Goal: Check status: Check status

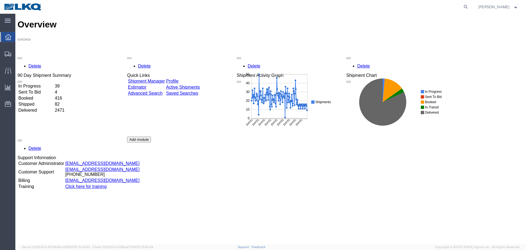
drag, startPoint x: 237, startPoint y: 70, endPoint x: 524, endPoint y: 197, distance: 313.8
click at [317, 122] on rect at bounding box center [286, 101] width 98 height 62
click at [0, 0] on span "Location Appointment" at bounding box center [0, 0] width 0 height 0
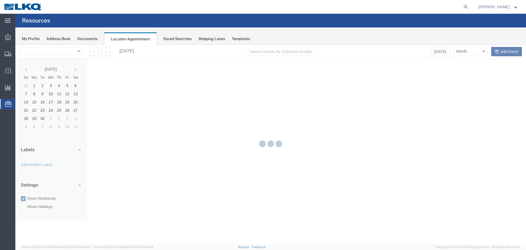
select select "27634"
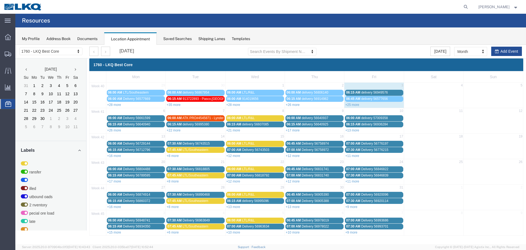
click at [355, 107] on div "+25 more" at bounding box center [374, 104] width 59 height 5
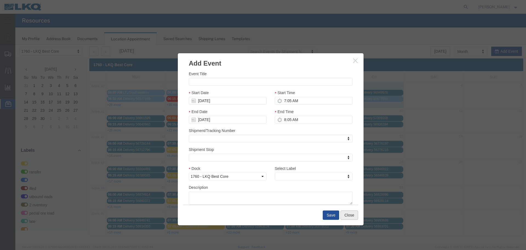
click at [355, 215] on button "Close" at bounding box center [350, 214] width 18 height 9
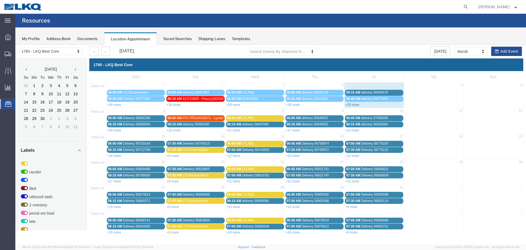
click at [354, 103] on link "+25 more" at bounding box center [352, 105] width 14 height 4
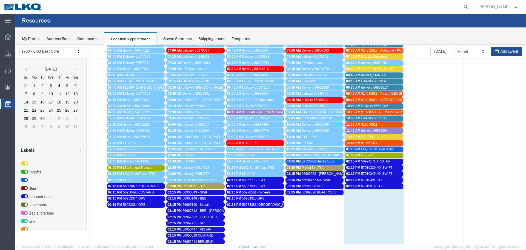
scroll to position [137, 0]
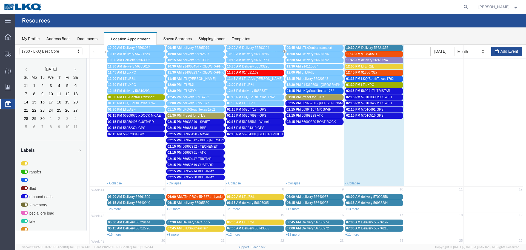
click at [377, 91] on span "56994171 TRISTAR" at bounding box center [375, 91] width 29 height 4
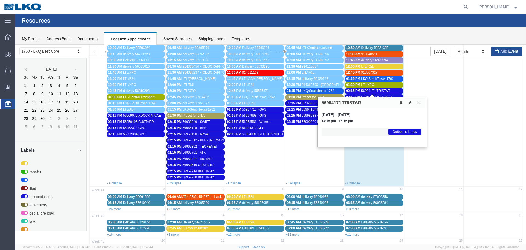
click at [334, 102] on h3 "56994171 TRISTAR" at bounding box center [341, 102] width 39 height 5
copy h3 "56994171"
click at [419, 103] on icon at bounding box center [418, 102] width 3 height 3
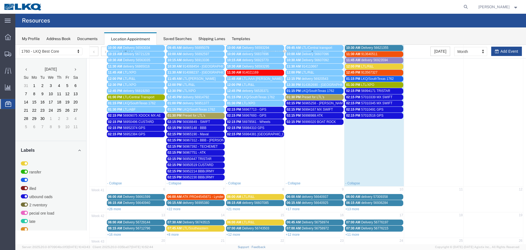
click at [377, 97] on span "57010339 MX SWIFT" at bounding box center [376, 97] width 31 height 4
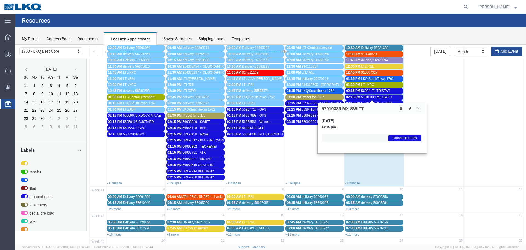
click at [326, 107] on h3 "57010339 MX SWIFT" at bounding box center [343, 108] width 42 height 5
copy h3 "57010339"
click at [419, 111] on button at bounding box center [418, 108] width 7 height 5
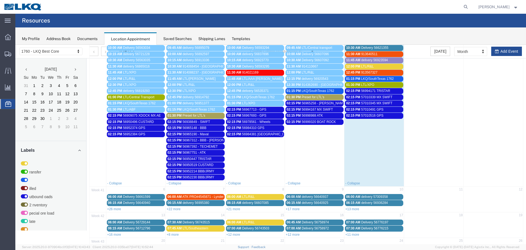
click at [378, 103] on span "57010345 MX SWIFT" at bounding box center [376, 103] width 31 height 4
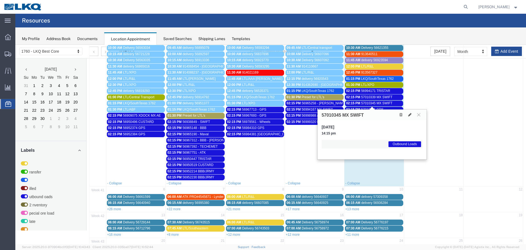
click at [337, 115] on h3 "57010345 MX SWIFT" at bounding box center [343, 115] width 42 height 5
copy h3 "57010345"
click at [420, 115] on icon at bounding box center [418, 114] width 3 height 3
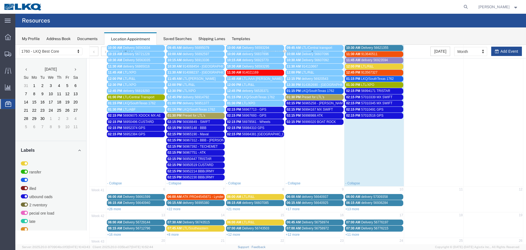
click at [367, 109] on span "57010491 GPS" at bounding box center [372, 109] width 22 height 4
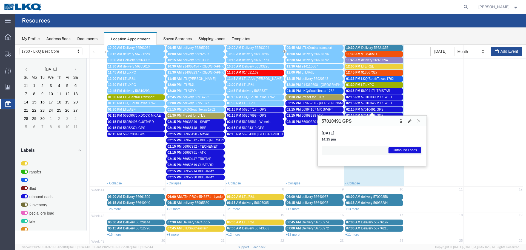
click at [332, 119] on h3 "57010491 GPS" at bounding box center [337, 121] width 30 height 5
copy h3 "57010491"
click at [416, 119] on button at bounding box center [418, 120] width 7 height 5
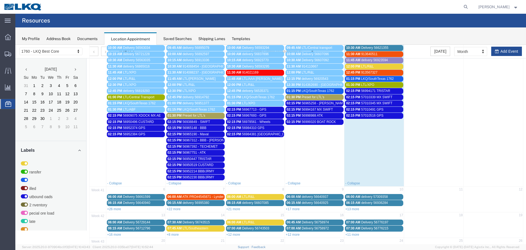
click at [366, 115] on span "57010516 GPS" at bounding box center [372, 115] width 22 height 4
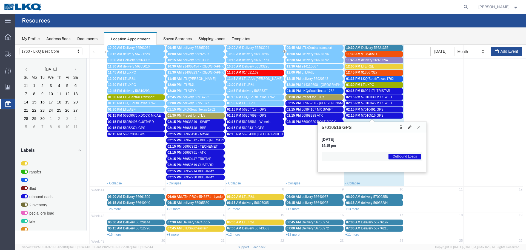
click at [334, 128] on h3 "57010516 GPS" at bounding box center [337, 127] width 30 height 5
copy h3 "57010516"
click at [418, 126] on icon at bounding box center [418, 126] width 3 height 3
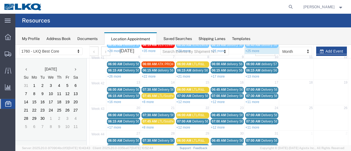
scroll to position [38, 0]
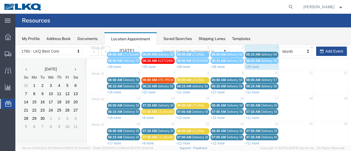
click at [95, 50] on td "40" at bounding box center [98, 48] width 17 height 7
click at [96, 49] on span "40" at bounding box center [97, 48] width 15 height 5
click at [95, 53] on td at bounding box center [98, 54] width 17 height 6
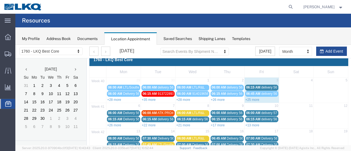
scroll to position [0, 0]
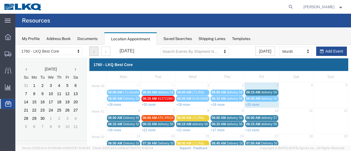
click at [96, 55] on button "button" at bounding box center [93, 51] width 9 height 9
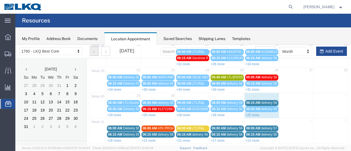
scroll to position [90, 0]
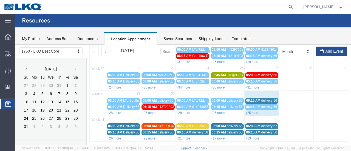
click at [252, 88] on div at bounding box center [182, 95] width 335 height 101
click at [253, 86] on div at bounding box center [182, 95] width 335 height 101
click at [254, 86] on div at bounding box center [182, 95] width 335 height 101
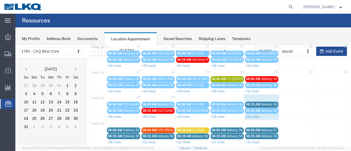
scroll to position [70, 0]
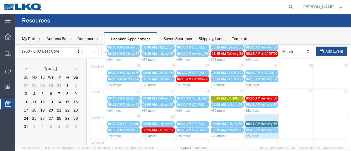
click at [251, 109] on link "+31 more" at bounding box center [252, 111] width 14 height 4
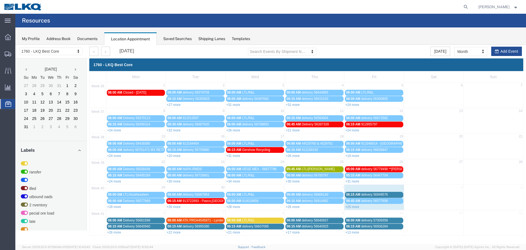
scroll to position [0, 0]
click at [356, 182] on link "+31 more" at bounding box center [352, 181] width 14 height 4
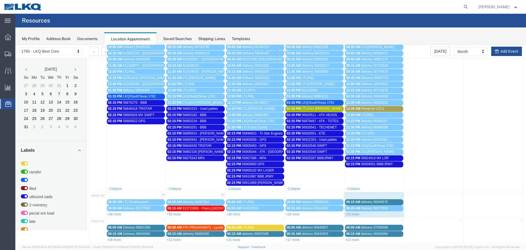
scroll to position [207, 0]
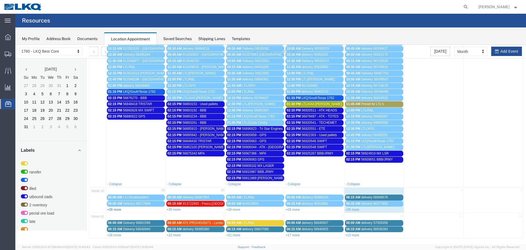
click at [116, 210] on link "+28 more" at bounding box center [114, 209] width 14 height 4
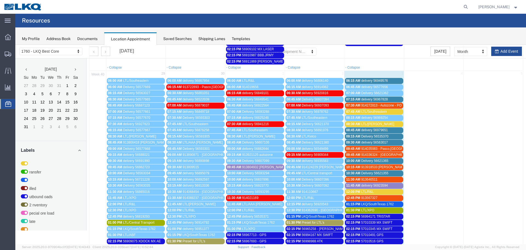
scroll to position [344, 0]
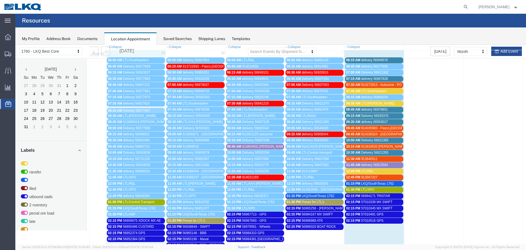
click at [140, 108] on div "Mon Tue Wed Thu Fri Sat Sun 36 1 2 3 4 5 6 7 06:00 AM Closed - Labor Day 06:00 …" at bounding box center [306, 22] width 434 height 590
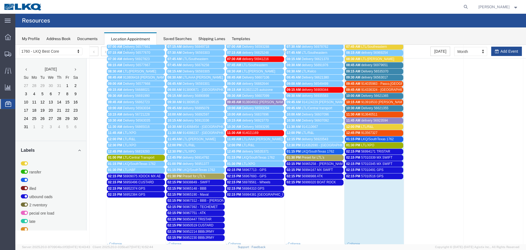
scroll to position [368, 0]
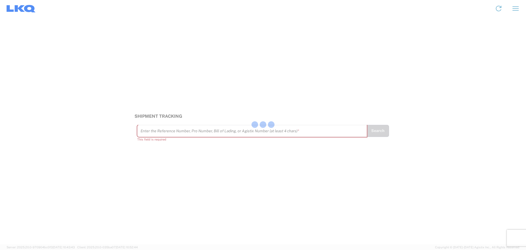
click at [165, 131] on div at bounding box center [263, 125] width 526 height 250
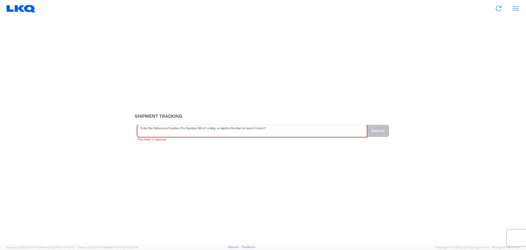
paste input "56994171"
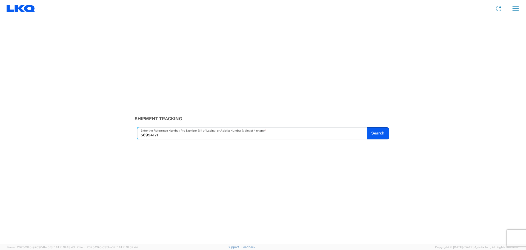
type input "56994171"
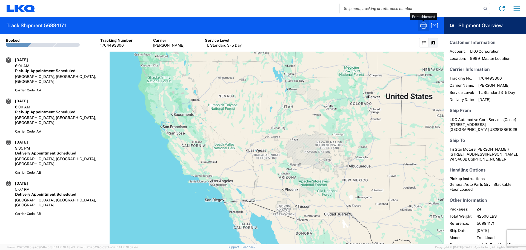
click at [423, 29] on icon "button" at bounding box center [423, 25] width 9 height 9
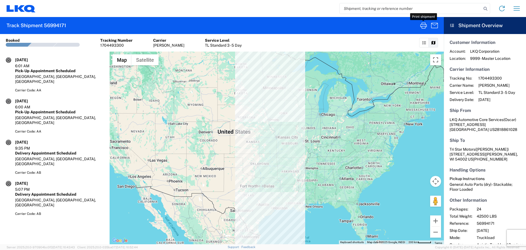
click at [368, 9] on input "search" at bounding box center [411, 8] width 142 height 10
paste input "57010339"
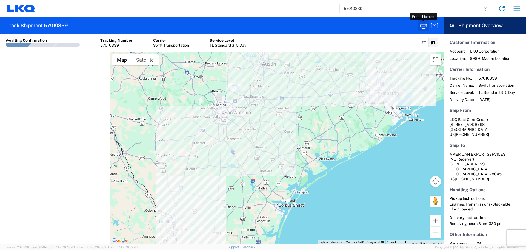
click at [425, 26] on icon "button" at bounding box center [423, 25] width 7 height 6
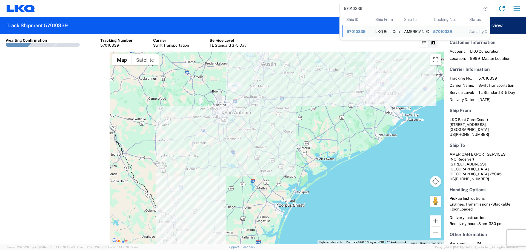
click at [351, 7] on input "57010339" at bounding box center [411, 8] width 142 height 10
paste input "45"
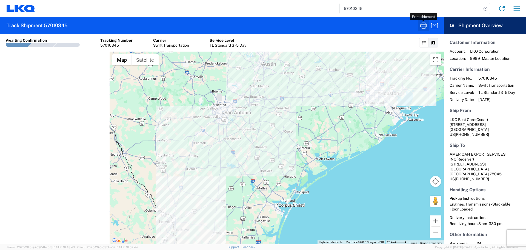
click at [426, 24] on icon "button" at bounding box center [423, 25] width 7 height 6
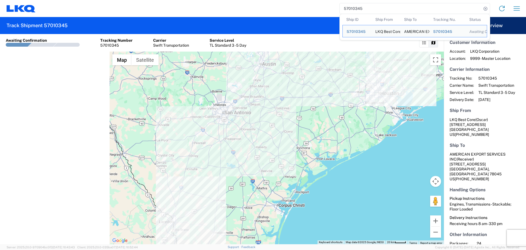
click at [351, 10] on input "57010345" at bounding box center [411, 8] width 142 height 10
paste input "491"
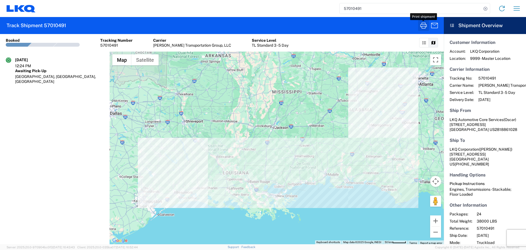
click at [424, 25] on icon "button" at bounding box center [423, 25] width 9 height 9
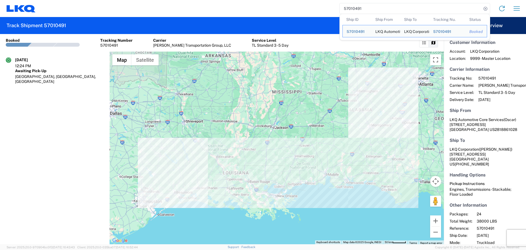
click at [346, 6] on input "57010491" at bounding box center [411, 8] width 142 height 10
paste input "516"
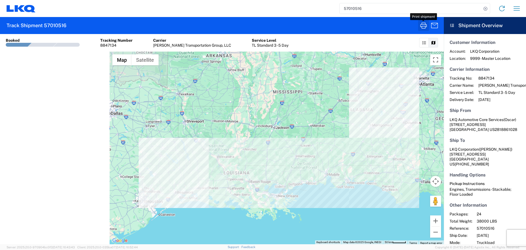
click at [422, 28] on icon "button" at bounding box center [423, 25] width 9 height 9
click at [346, 5] on input "57010516" at bounding box center [411, 8] width 142 height 10
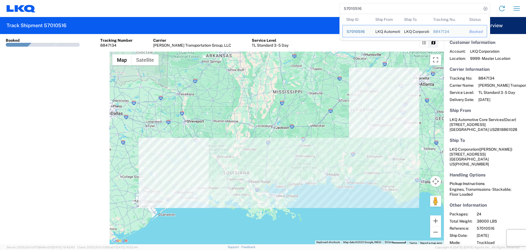
click at [346, 5] on input "57010516" at bounding box center [411, 8] width 142 height 10
paste input "6979651"
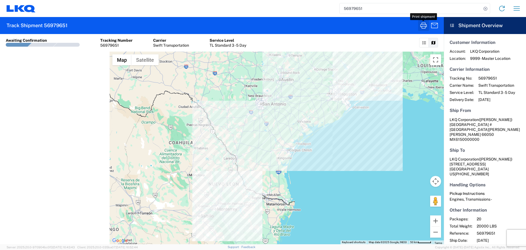
click at [420, 25] on icon "button" at bounding box center [423, 25] width 9 height 9
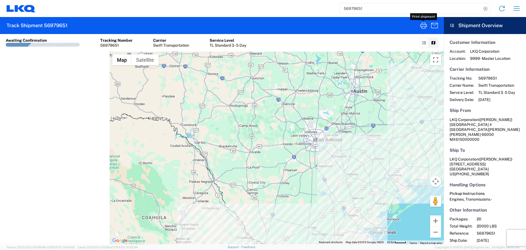
click at [351, 5] on input "56979651" at bounding box center [411, 8] width 142 height 10
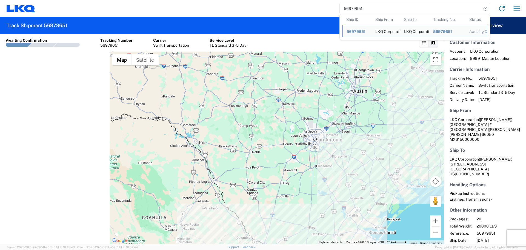
click at [351, 5] on input "56979651" at bounding box center [411, 8] width 142 height 10
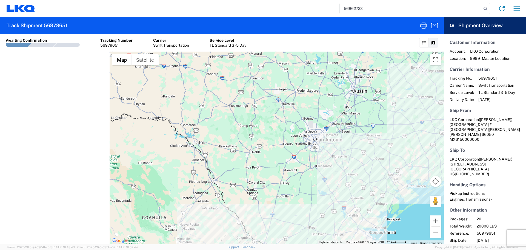
type input "56862723"
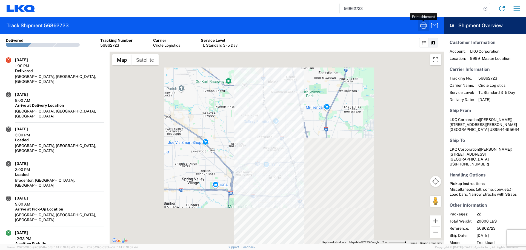
click at [422, 26] on icon "button" at bounding box center [423, 25] width 7 height 6
